Goal: Information Seeking & Learning: Learn about a topic

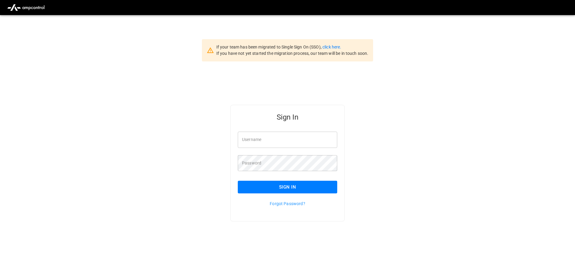
type input "**********"
click at [303, 184] on button "Sign In" at bounding box center [287, 187] width 99 height 13
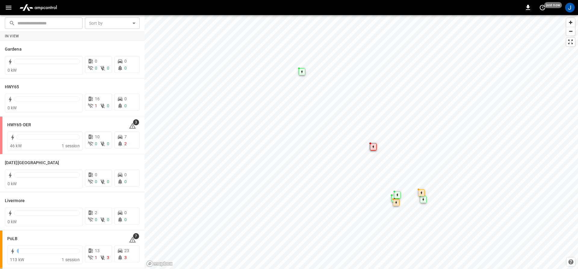
click at [3, 5] on button "button" at bounding box center [8, 7] width 12 height 11
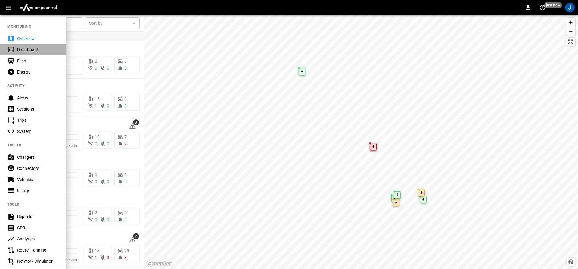
click at [15, 48] on div "Dashboard" at bounding box center [33, 49] width 66 height 11
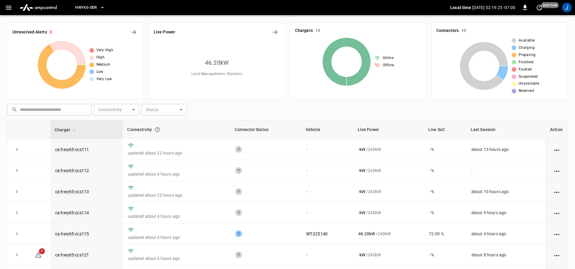
click at [82, 2] on button "HWY65-DER" at bounding box center [90, 8] width 34 height 12
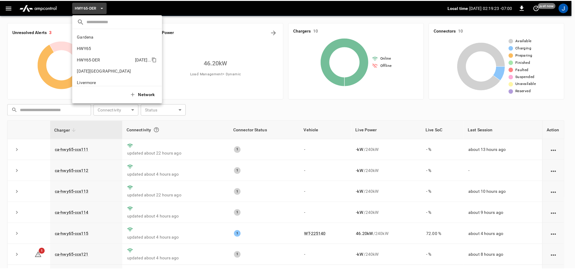
scroll to position [21, 0]
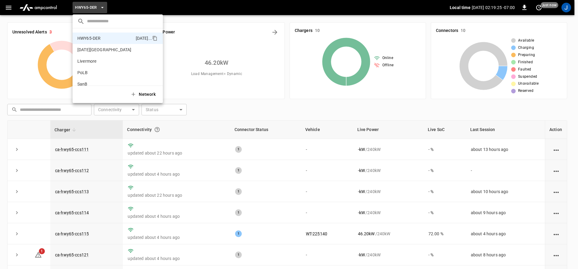
click at [86, 86] on div "Network" at bounding box center [118, 94] width 90 height 17
click at [88, 82] on p "SanB" at bounding box center [106, 84] width 59 height 6
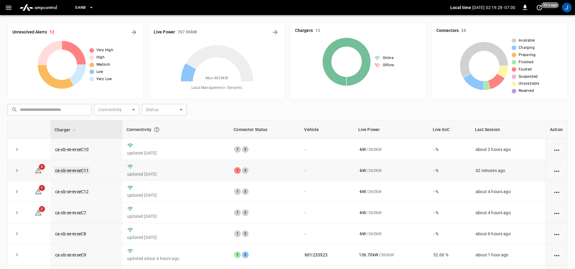
click at [75, 170] on link "ca-sb-se-evseC11" at bounding box center [72, 170] width 36 height 7
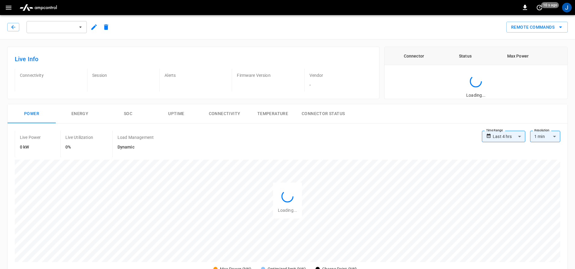
click at [76, 170] on div "Max Power (kW) Optimized limit (kW) Charge Point (kW)" at bounding box center [287, 217] width 545 height 114
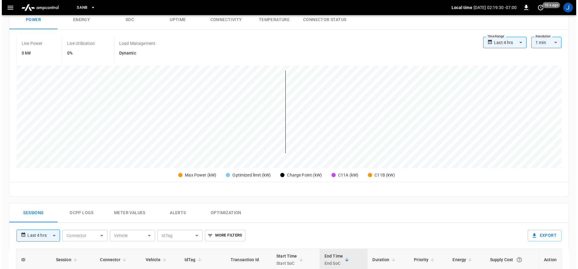
scroll to position [121, 0]
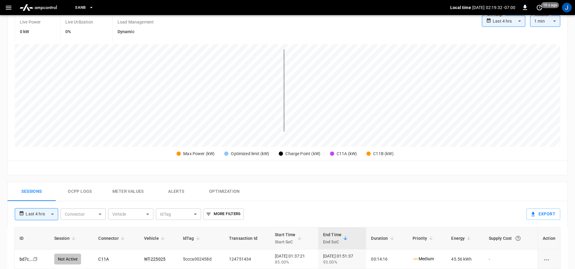
click at [9, 4] on icon "button" at bounding box center [9, 8] width 8 height 8
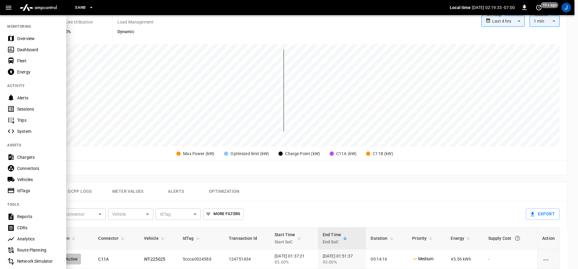
click at [17, 47] on div "Dashboard" at bounding box center [33, 49] width 66 height 11
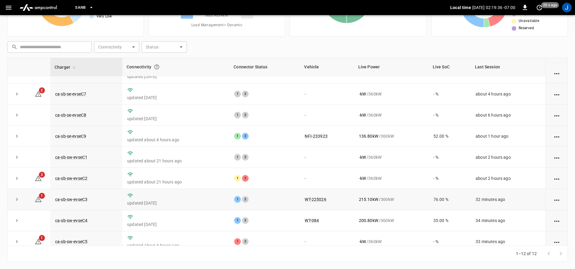
scroll to position [87, 0]
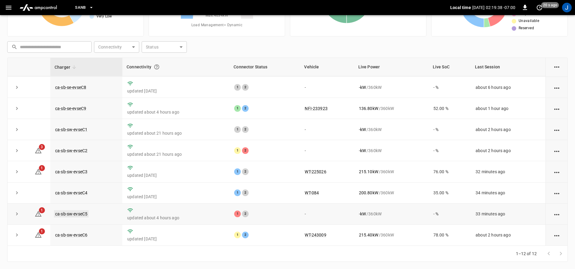
click at [67, 212] on link "ca-sb-sw-evseC5" at bounding box center [71, 213] width 35 height 7
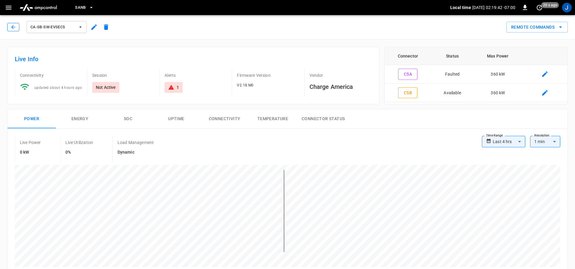
click at [8, 25] on button "button" at bounding box center [13, 27] width 12 height 8
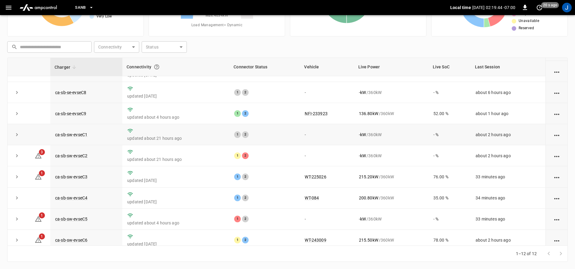
scroll to position [87, 0]
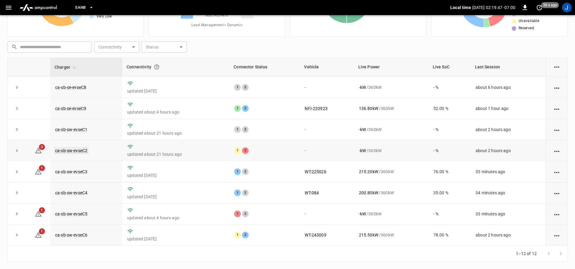
click at [60, 147] on link "ca-sb-sw-evseC2" at bounding box center [71, 150] width 35 height 7
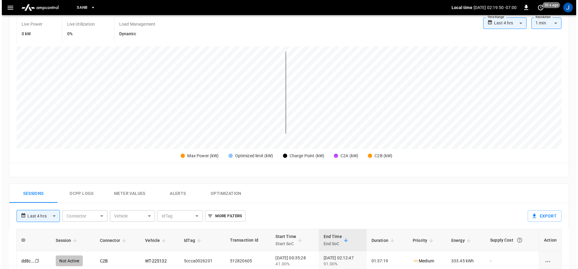
scroll to position [151, 0]
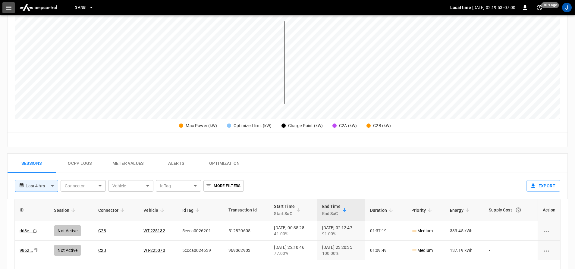
click at [2, 7] on button "button" at bounding box center [8, 7] width 12 height 11
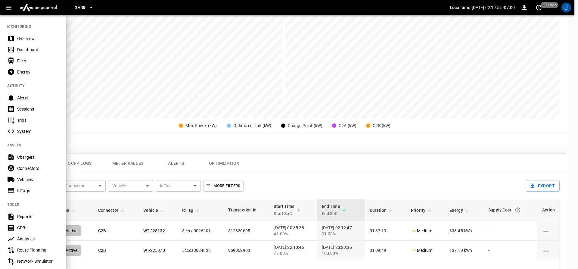
click at [352, 70] on div at bounding box center [289, 134] width 578 height 269
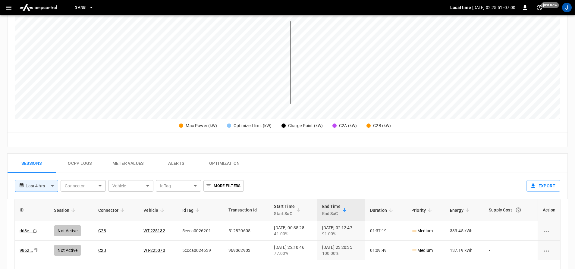
click at [2, 2] on button "button" at bounding box center [8, 7] width 12 height 11
